Goal: Check status: Check status

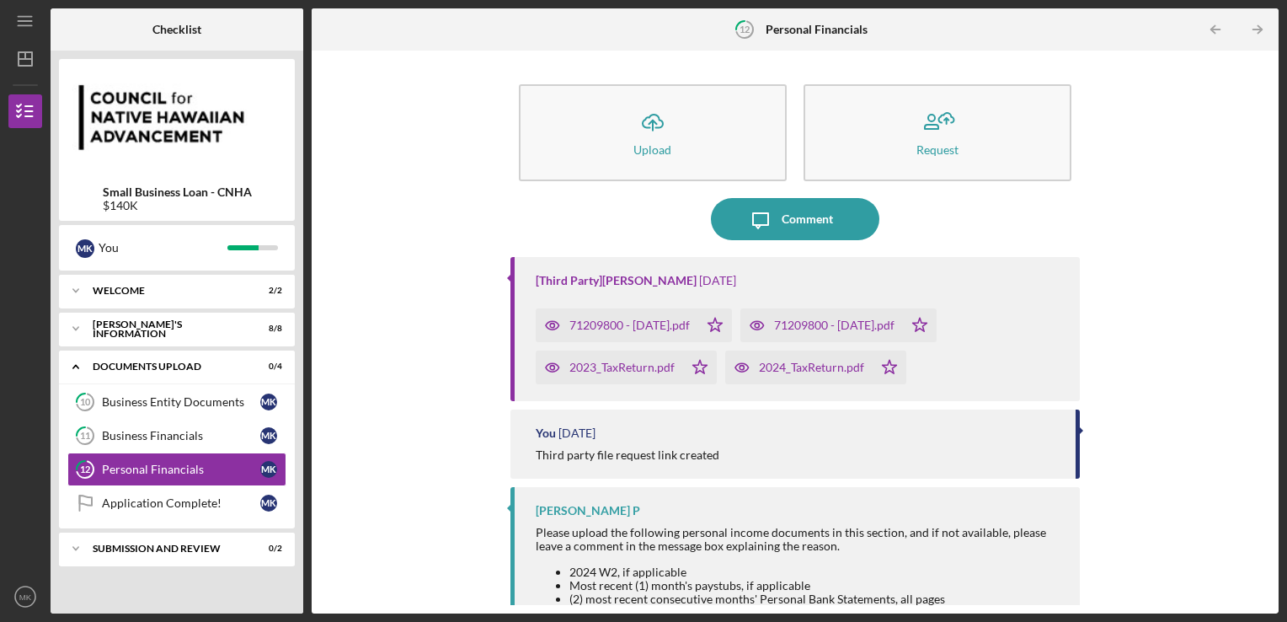
scroll to position [84, 0]
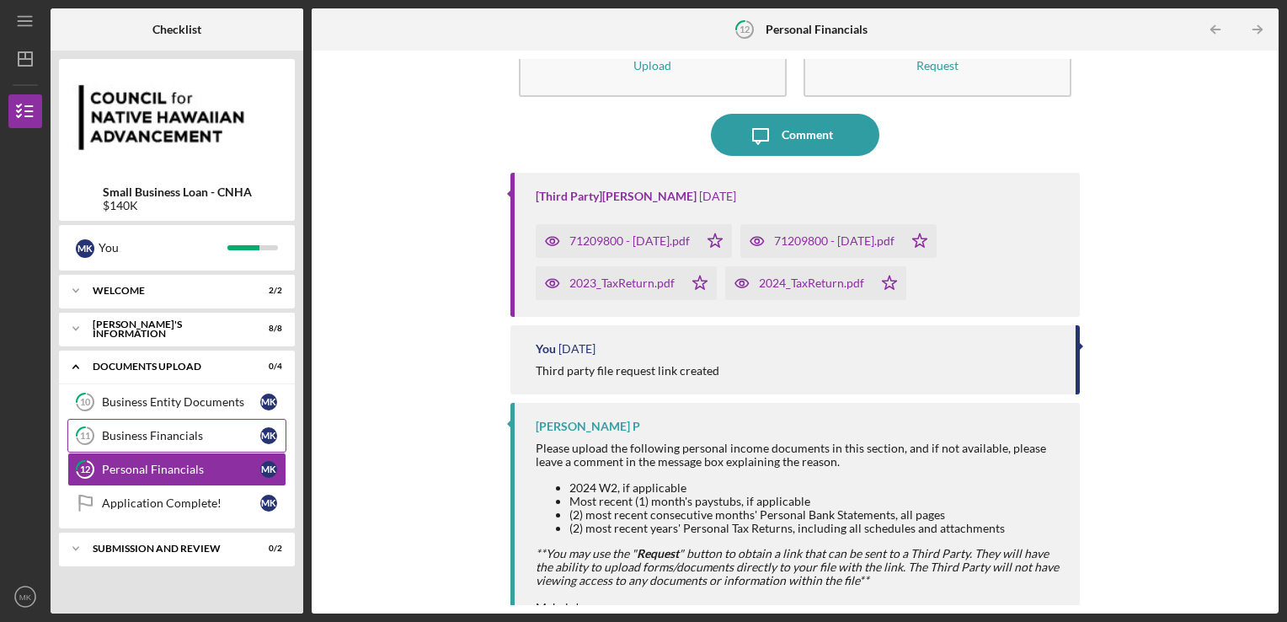
click at [197, 442] on link "11 Business Financials M K" at bounding box center [176, 436] width 219 height 34
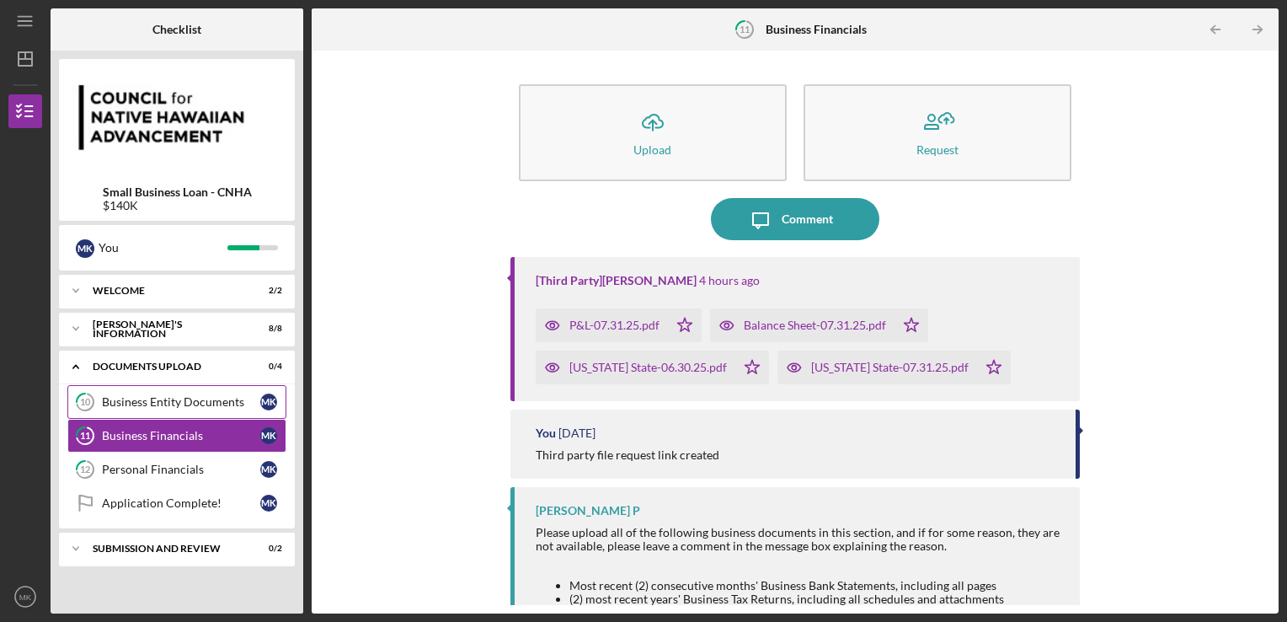
click at [158, 409] on link "10 Business Entity Documents M K" at bounding box center [176, 402] width 219 height 34
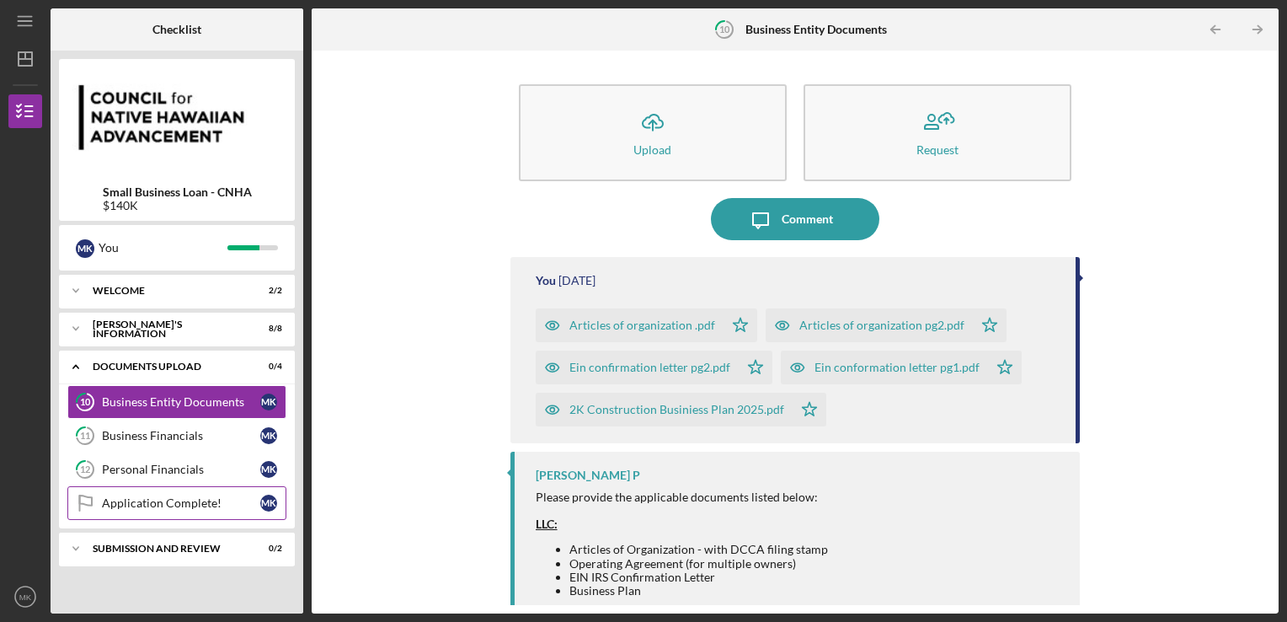
click at [206, 511] on link "Application Complete! Application Complete! M K" at bounding box center [176, 503] width 219 height 34
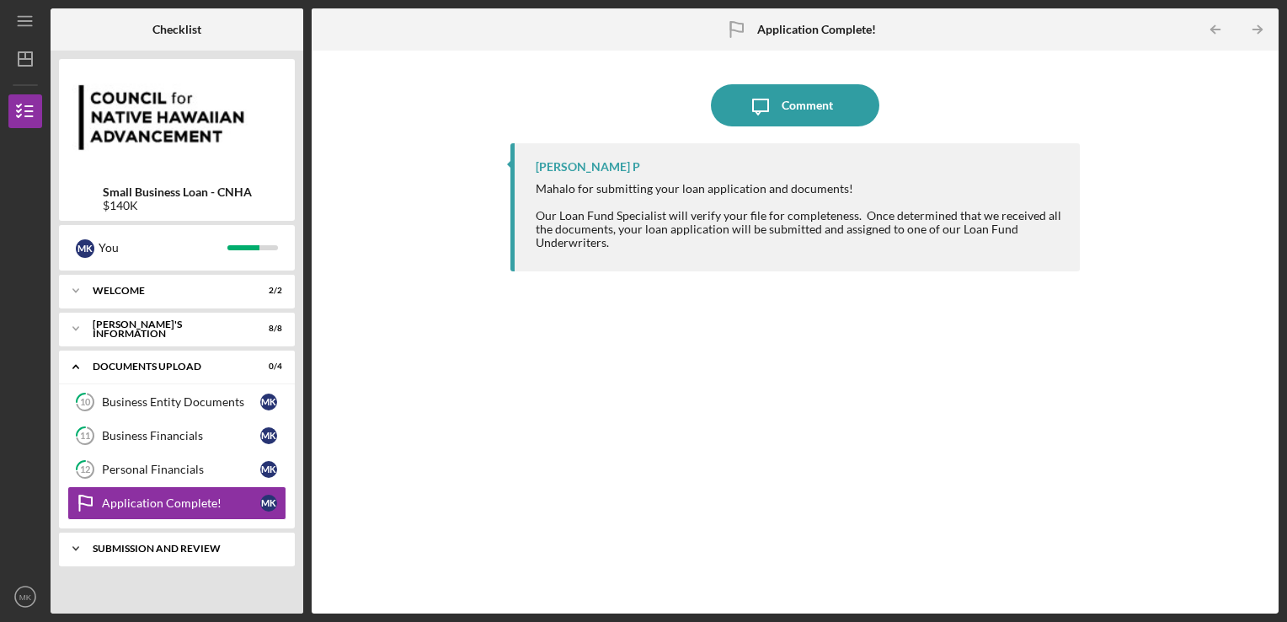
click at [217, 541] on div "Icon/Expander SUBMISSION AND REVIEW 0 / 2" at bounding box center [177, 549] width 236 height 34
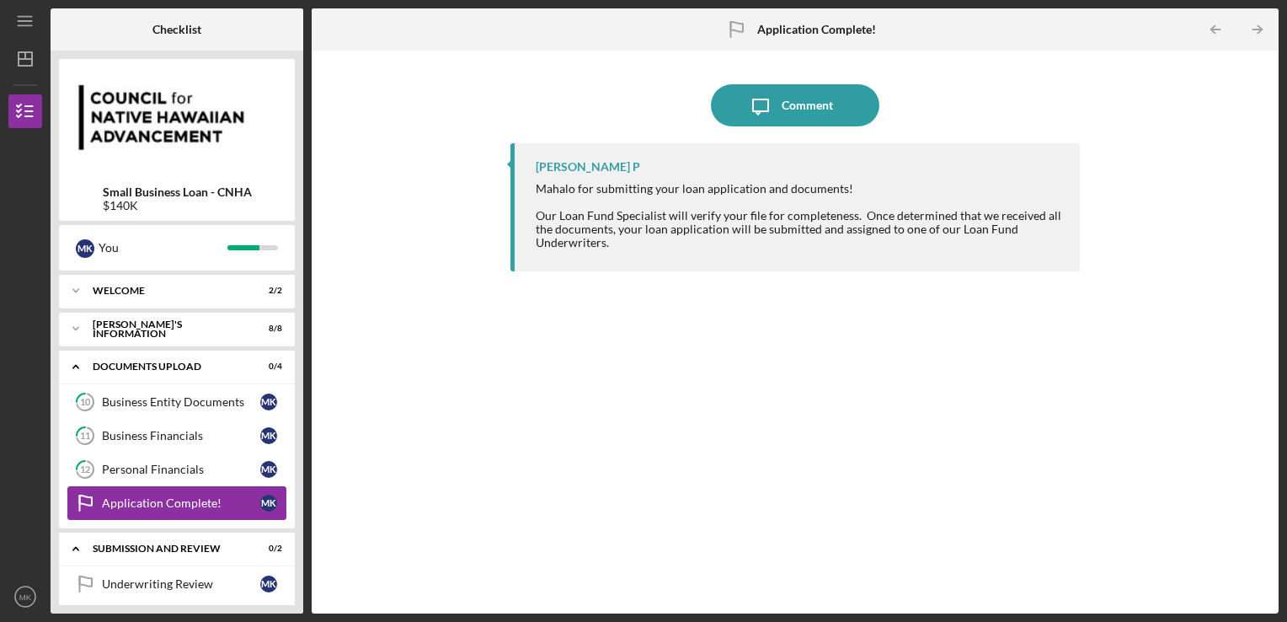
scroll to position [44, 0]
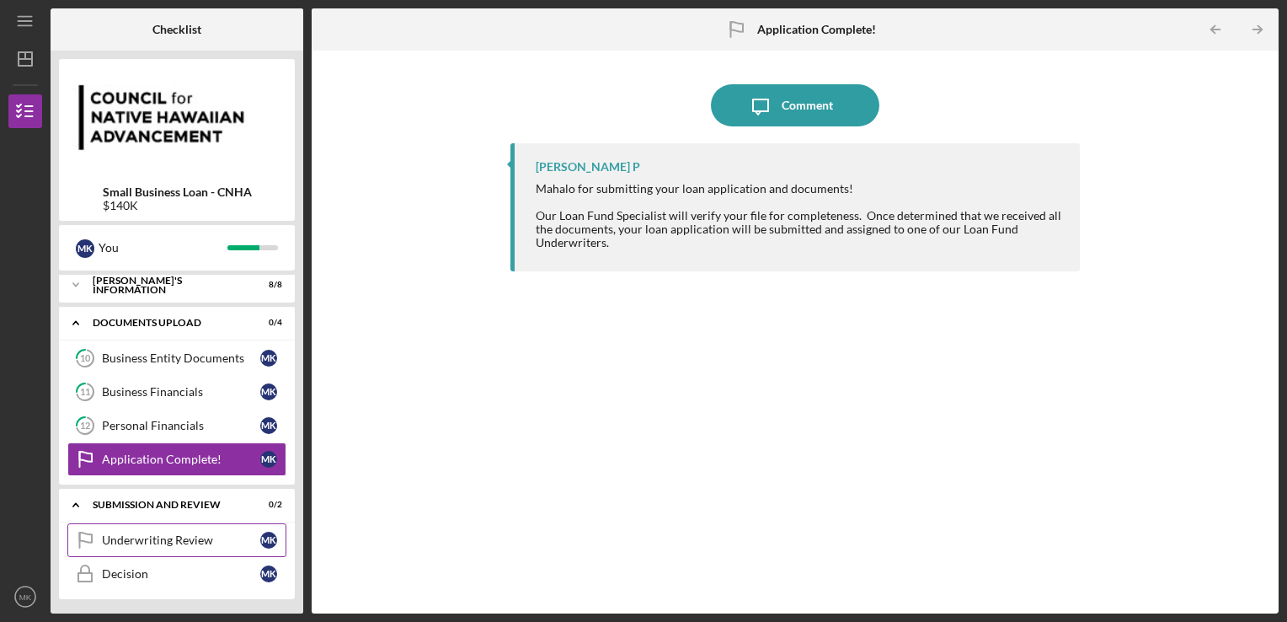
click at [185, 533] on div "Underwriting Review" at bounding box center [181, 539] width 158 height 13
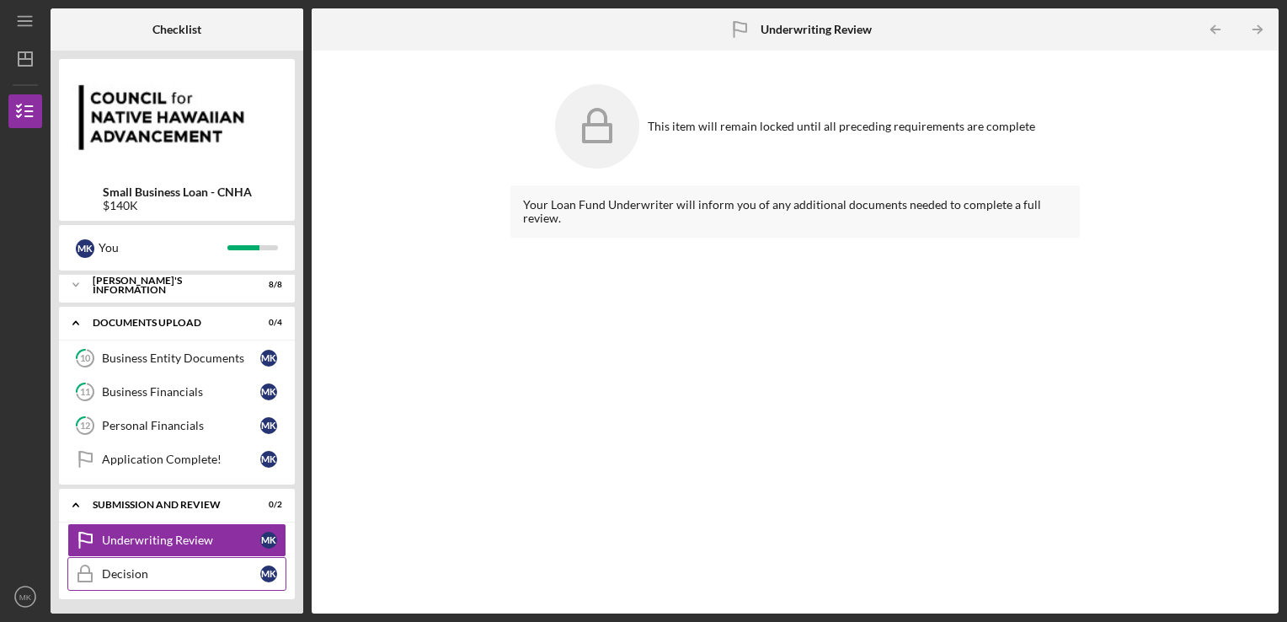
click at [152, 573] on div "Decision" at bounding box center [181, 573] width 158 height 13
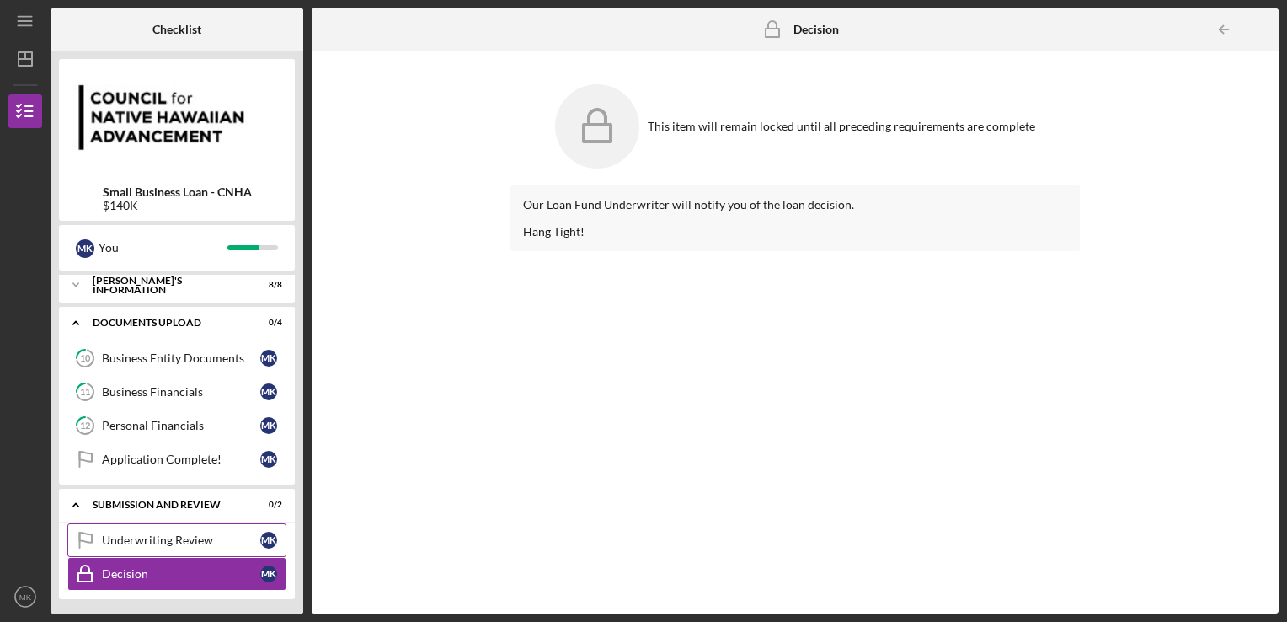
click at [165, 545] on link "Underwriting Review Underwriting Review M K" at bounding box center [176, 540] width 219 height 34
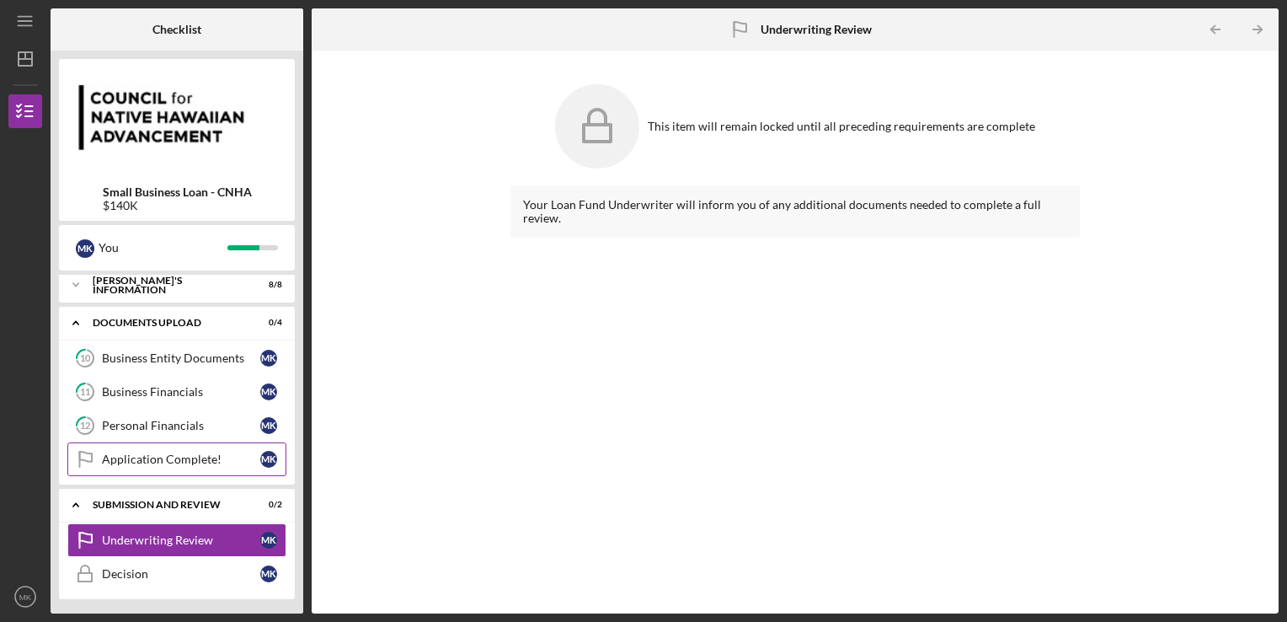
click at [171, 447] on link "Application Complete! Application Complete! M K" at bounding box center [176, 459] width 219 height 34
